Goal: Information Seeking & Learning: Learn about a topic

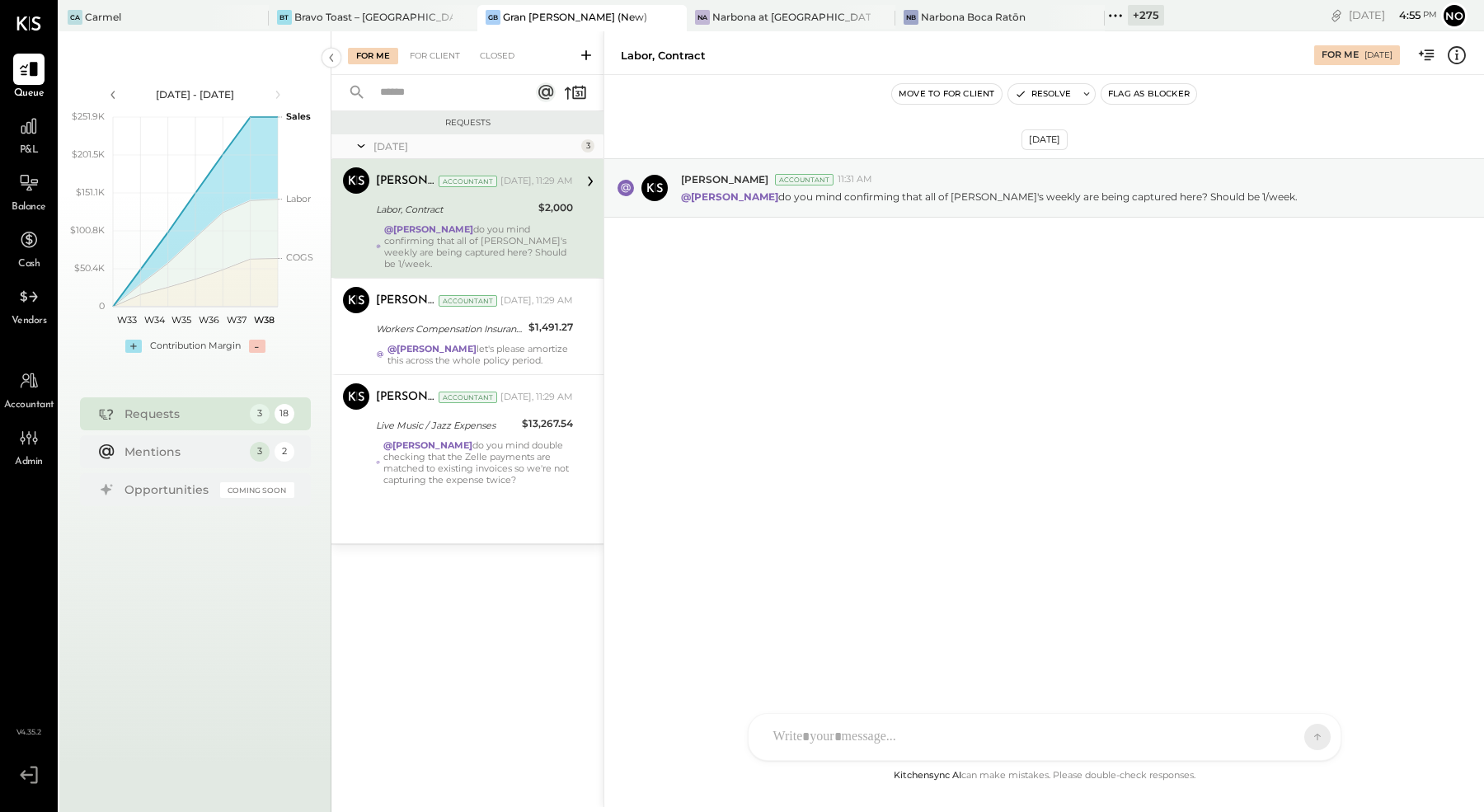
click at [33, 143] on span "P&L" at bounding box center [30, 150] width 19 height 14
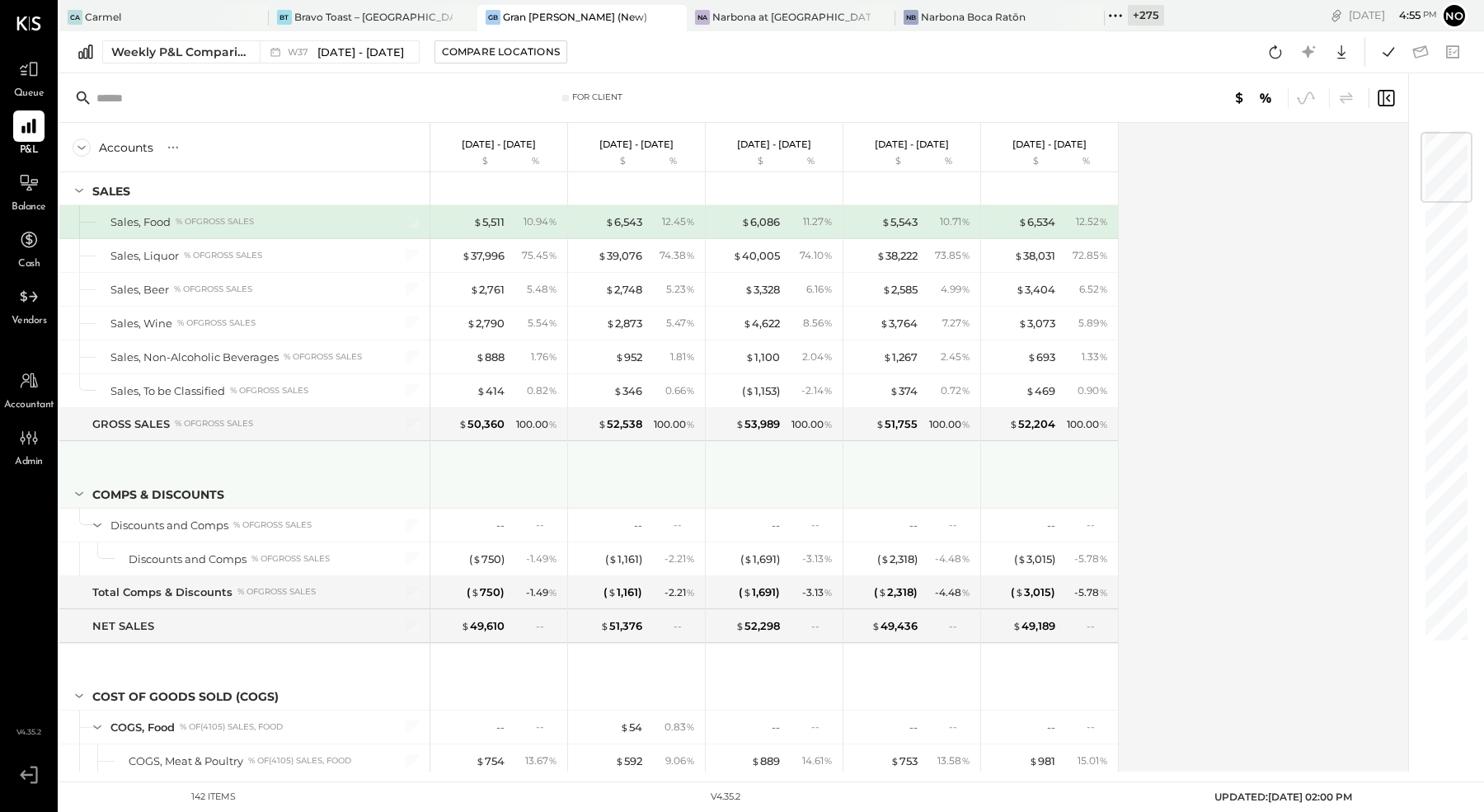
scroll to position [39, 0]
